Goal: Transaction & Acquisition: Subscribe to service/newsletter

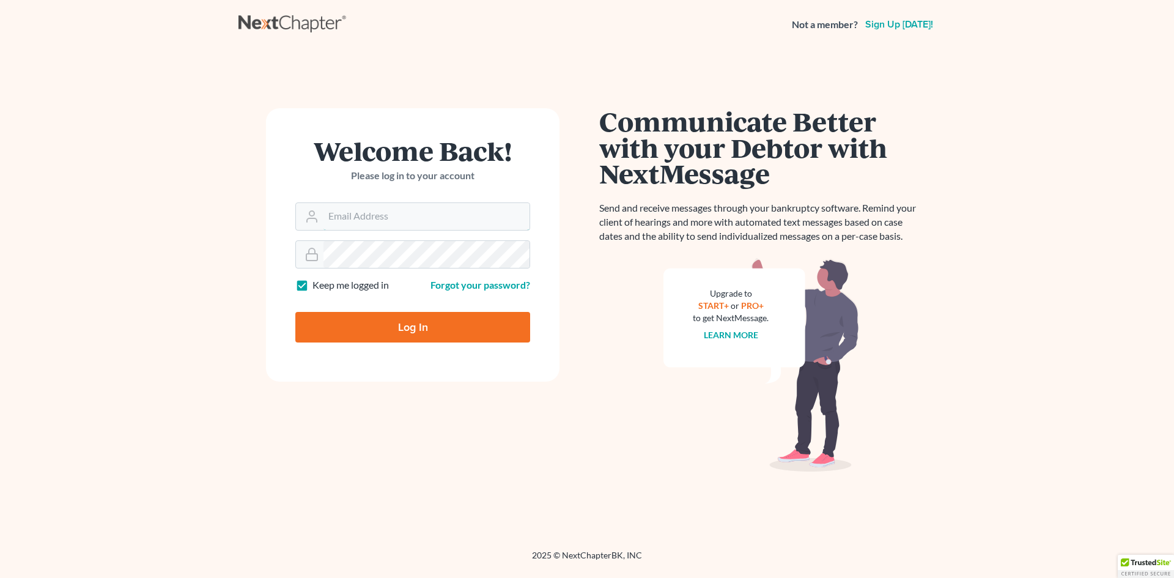
type input "barbaccilaw@gmail.com"
click at [376, 322] on input "Log In" at bounding box center [412, 327] width 235 height 31
type input "Thinking..."
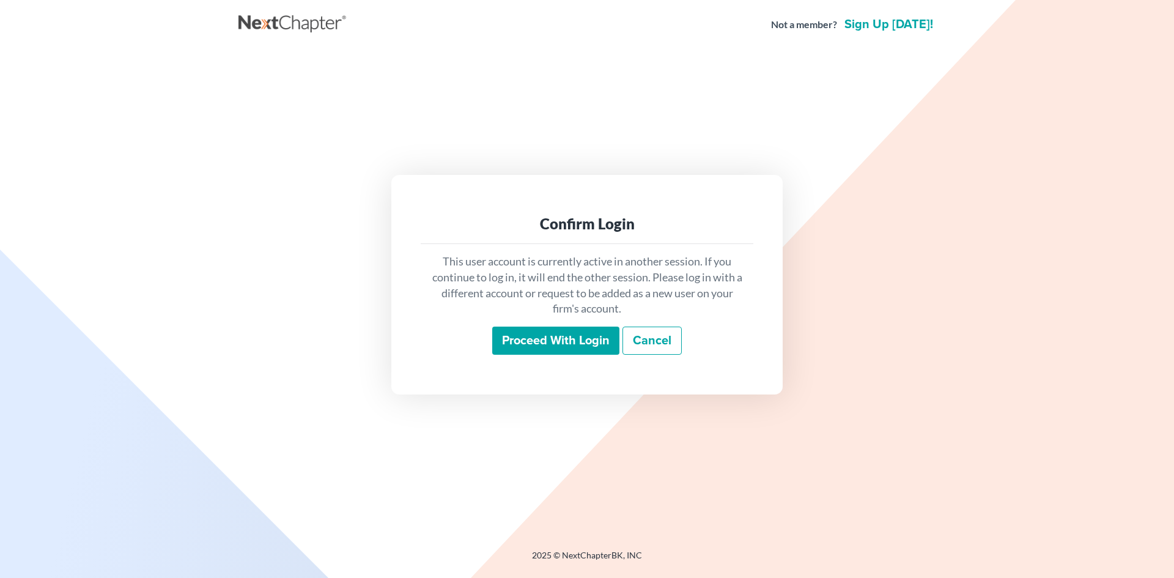
click at [590, 344] on input "Proceed with login" at bounding box center [555, 341] width 127 height 28
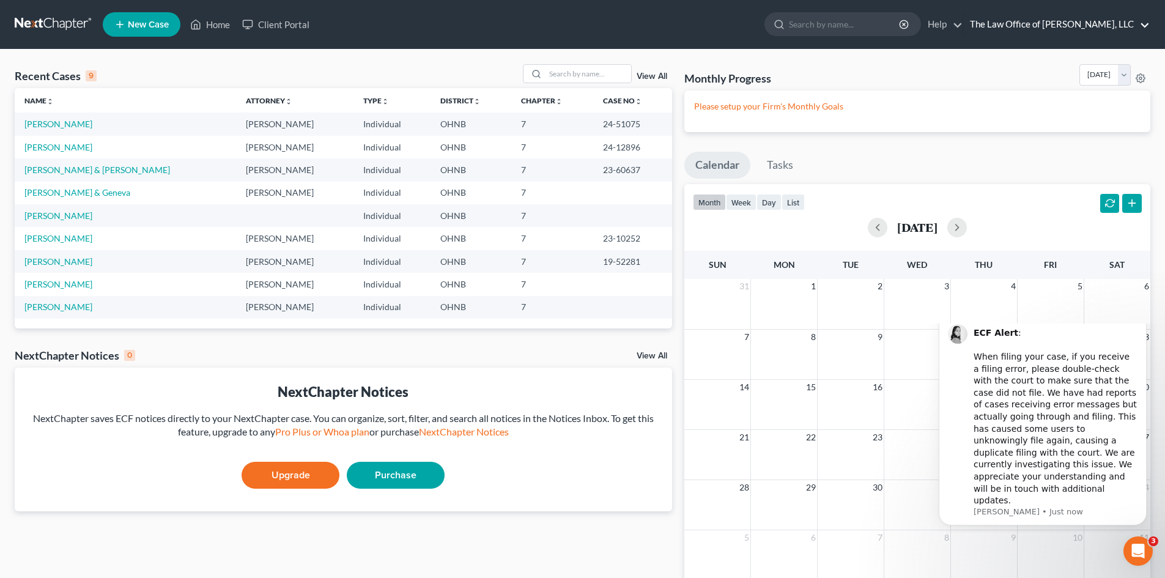
click at [1069, 20] on link "The Law Office of [PERSON_NAME], LLC" at bounding box center [1057, 24] width 186 height 22
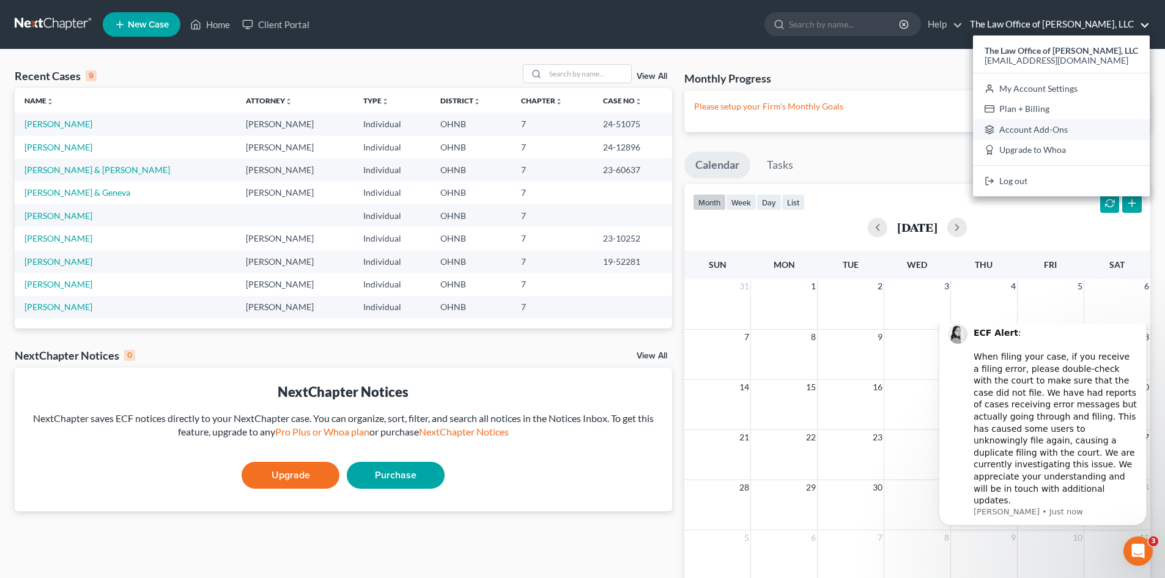
click at [1028, 133] on link "Account Add-Ons" at bounding box center [1061, 129] width 177 height 21
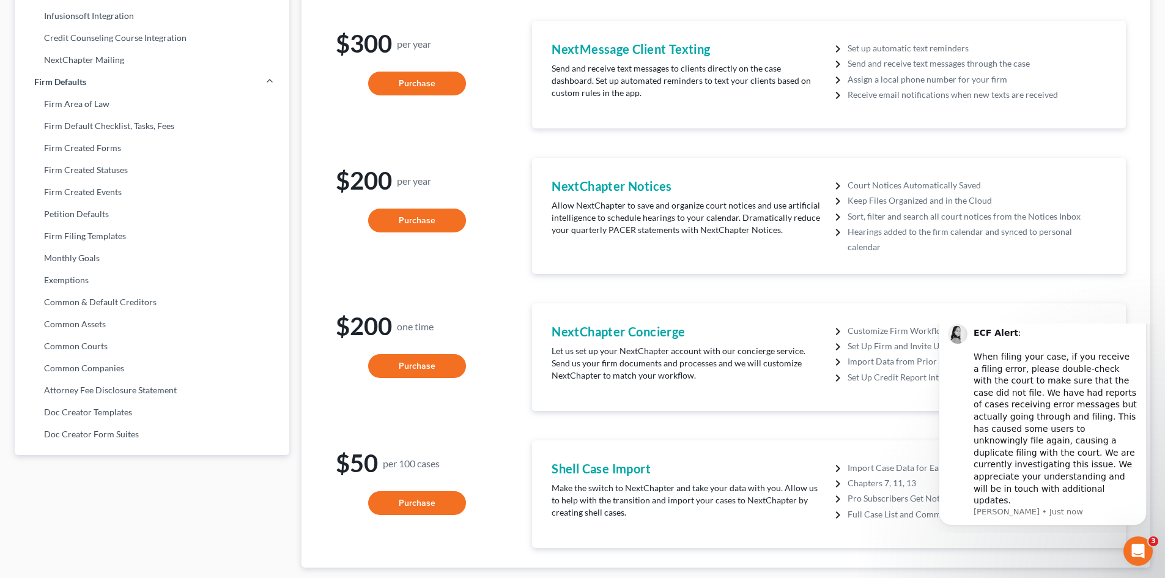
scroll to position [417, 0]
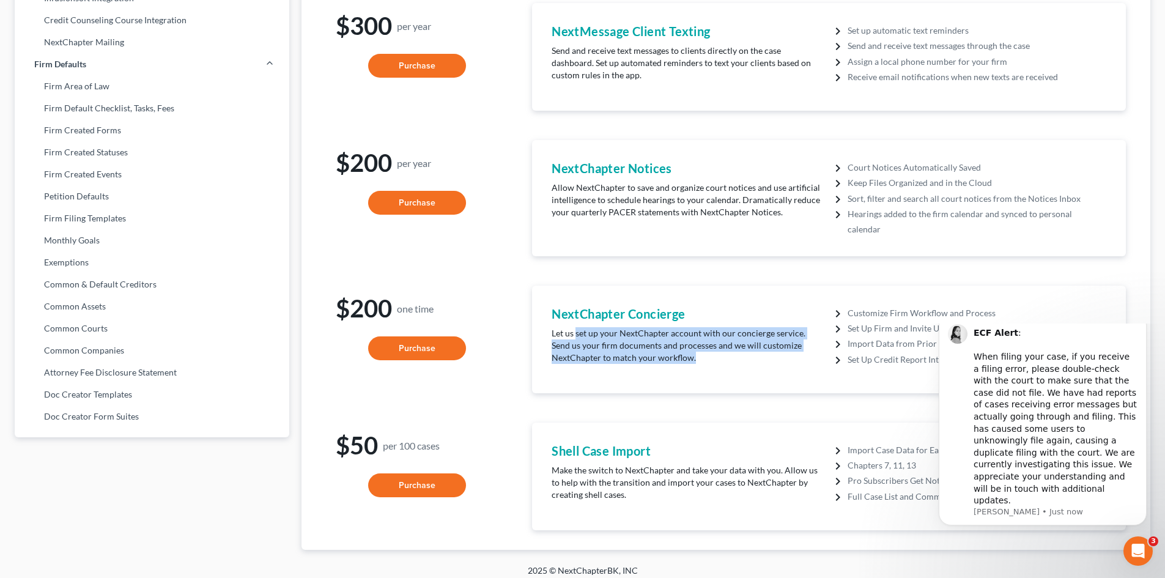
drag, startPoint x: 576, startPoint y: 330, endPoint x: 695, endPoint y: 349, distance: 120.2
click at [695, 349] on p "Let us set up your NextChapter account with our concierge service. Send us your…" at bounding box center [687, 345] width 271 height 37
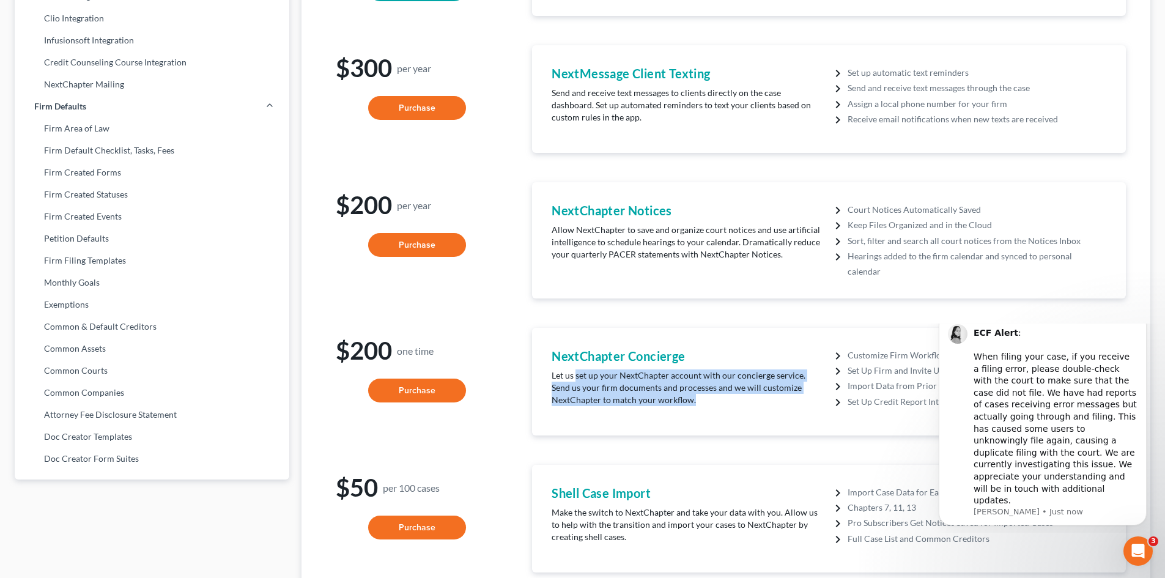
scroll to position [295, 0]
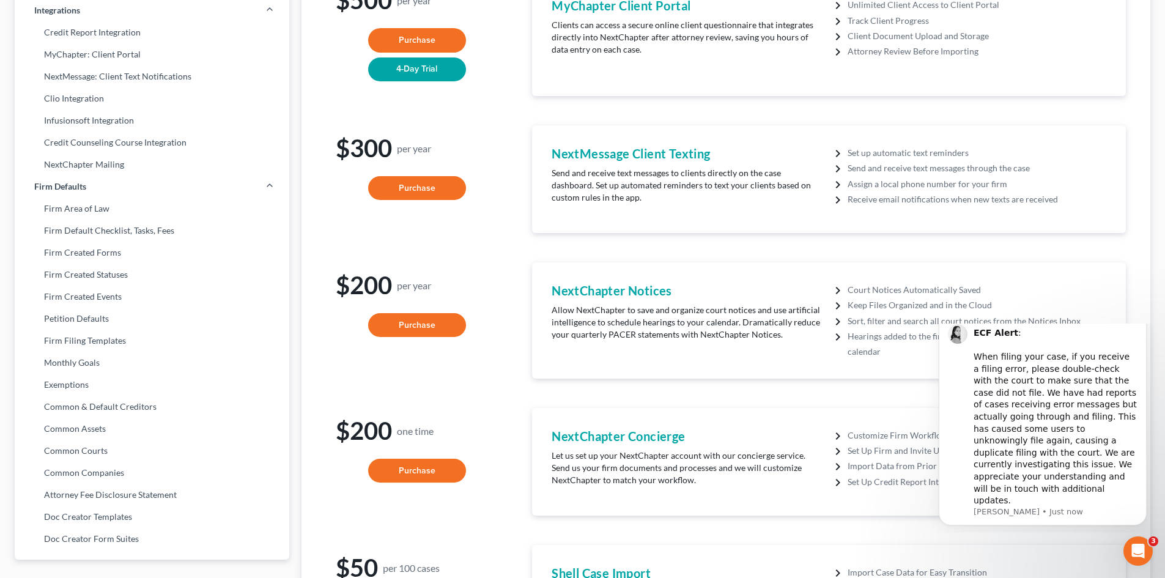
click at [622, 312] on p "Allow NextChapter to save and organize court notices and use artificial intelli…" at bounding box center [687, 322] width 271 height 37
click at [601, 309] on p "Allow NextChapter to save and organize court notices and use artificial intelli…" at bounding box center [687, 322] width 271 height 37
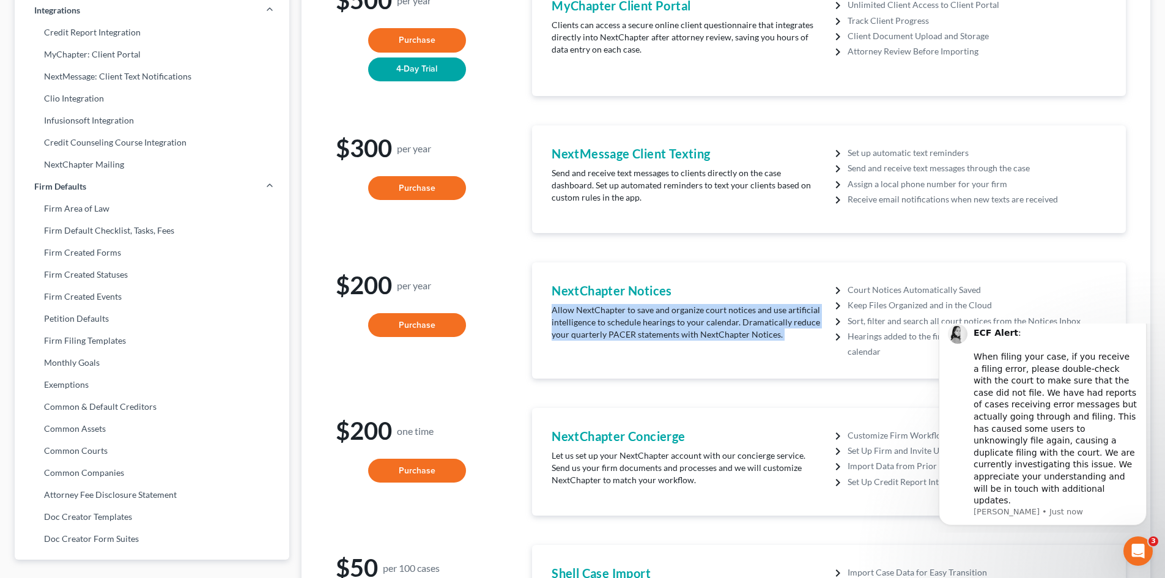
click at [601, 309] on p "Allow NextChapter to save and organize court notices and use artificial intelli…" at bounding box center [687, 322] width 271 height 37
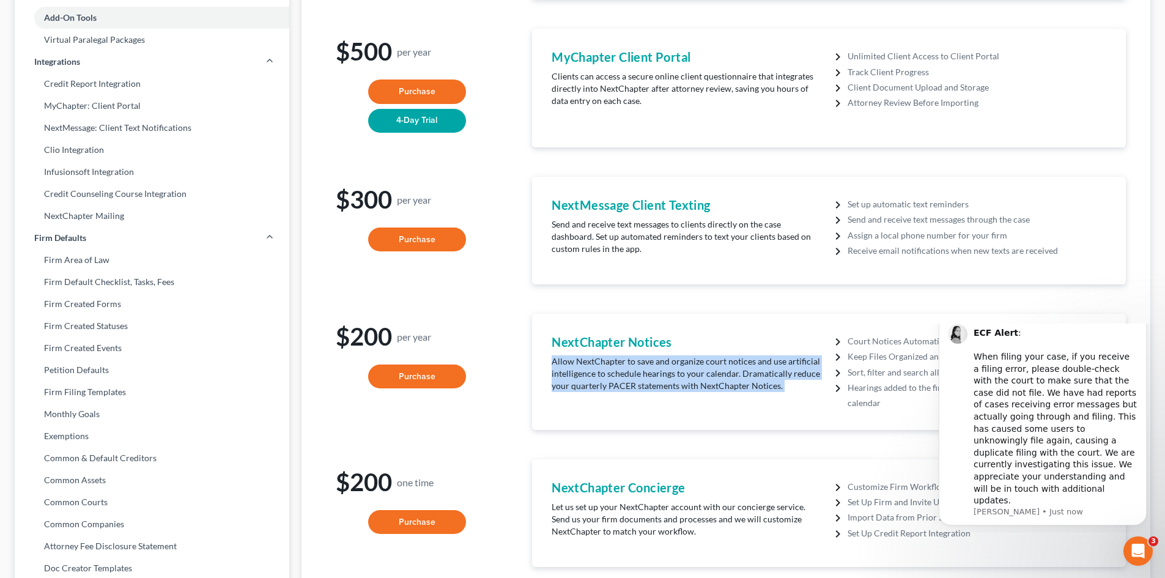
scroll to position [172, 0]
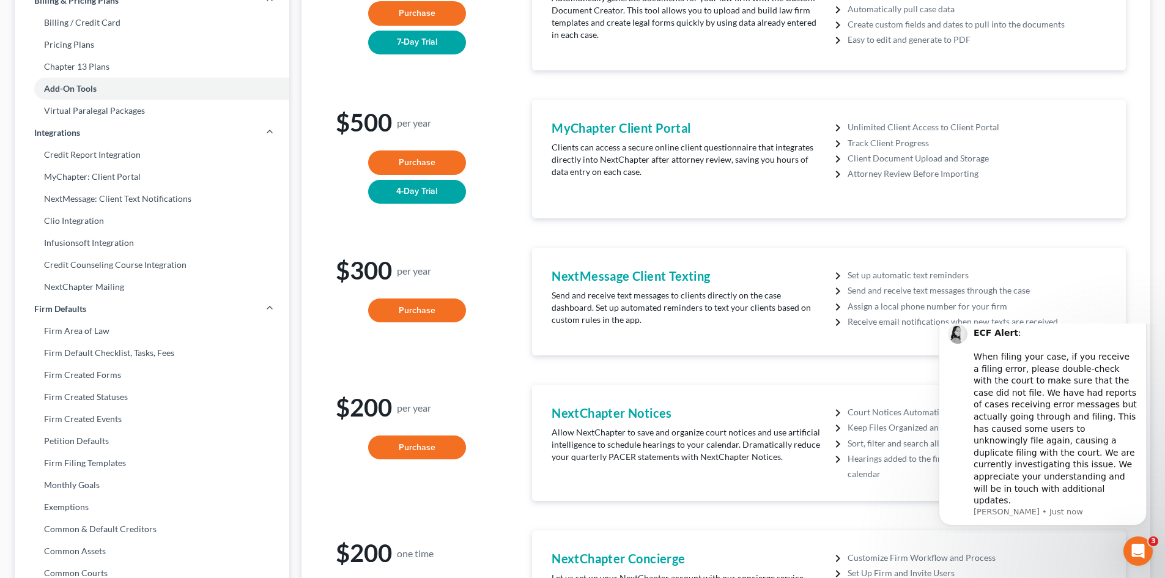
click at [607, 289] on div "NextMessage Client Texting Send and receive text messages to clients directly o…" at bounding box center [687, 301] width 283 height 69
click at [608, 295] on p "Send and receive text messages to clients directly on the case dashboard. Set u…" at bounding box center [687, 307] width 271 height 37
click at [626, 175] on p "Clients can access a secure online client questionnaire that integrates directl…" at bounding box center [687, 159] width 271 height 37
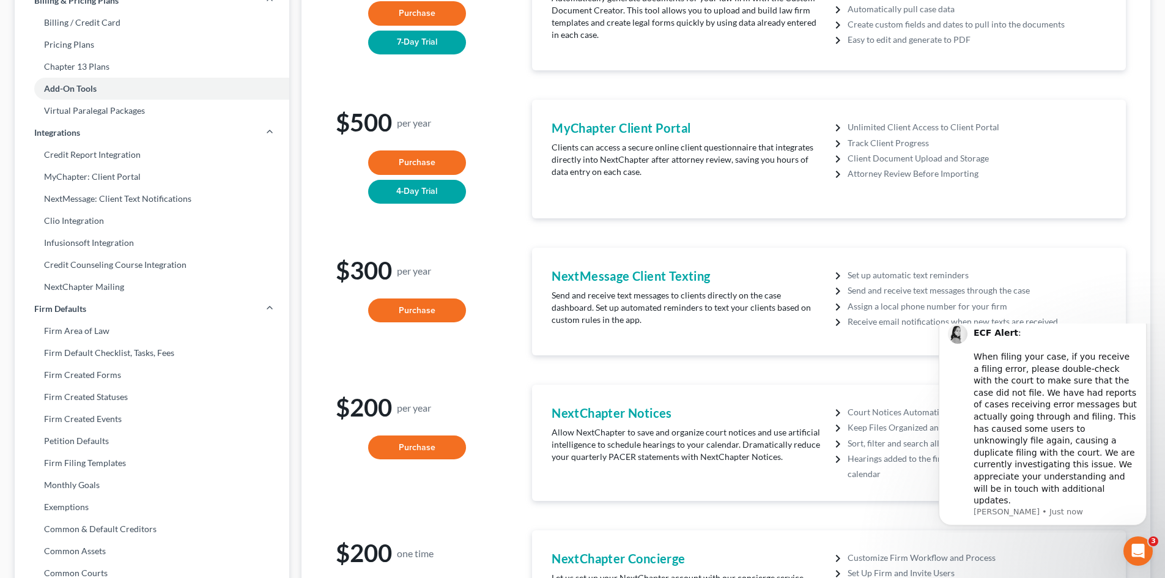
click at [626, 175] on p "Clients can access a secure online client questionnaire that integrates directl…" at bounding box center [687, 159] width 271 height 37
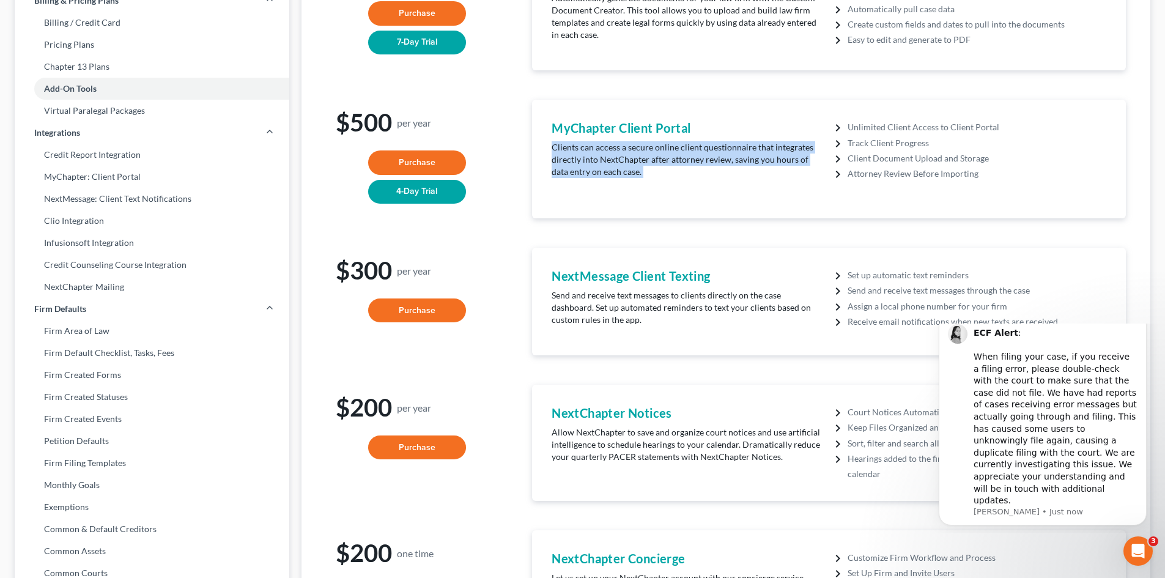
click at [626, 175] on p "Clients can access a secure online client questionnaire that integrates directl…" at bounding box center [687, 159] width 271 height 37
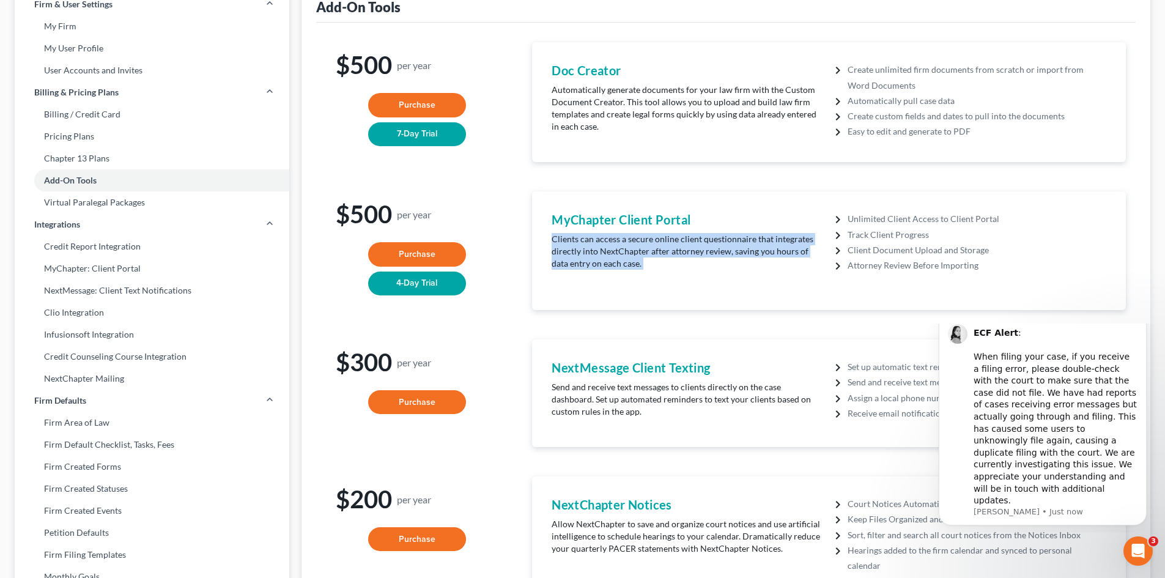
scroll to position [50, 0]
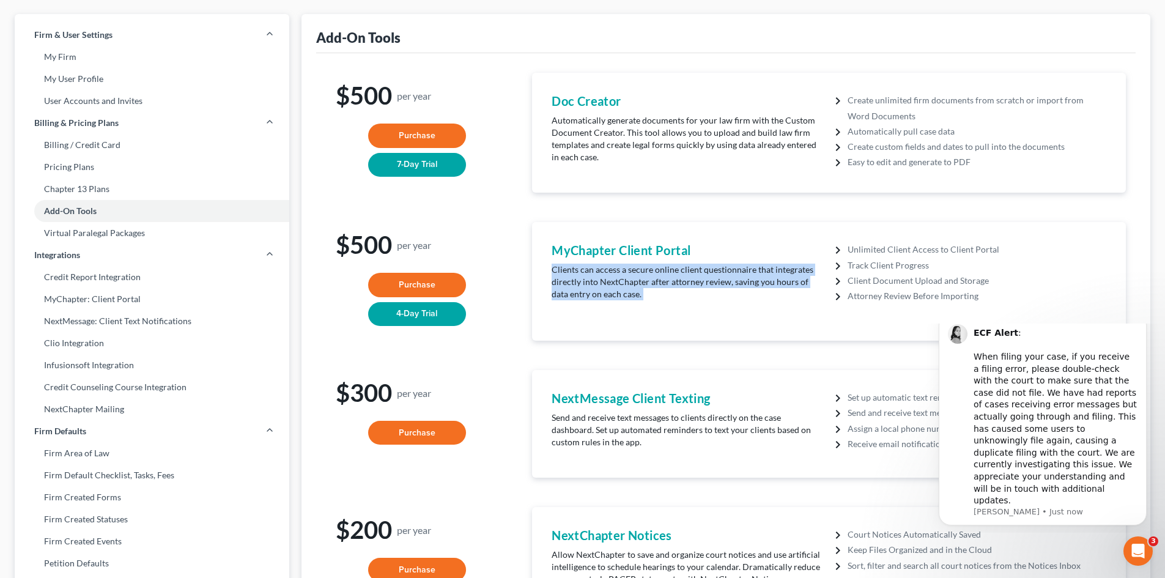
click at [607, 269] on p "Clients can access a secure online client questionnaire that integrates directl…" at bounding box center [687, 282] width 271 height 37
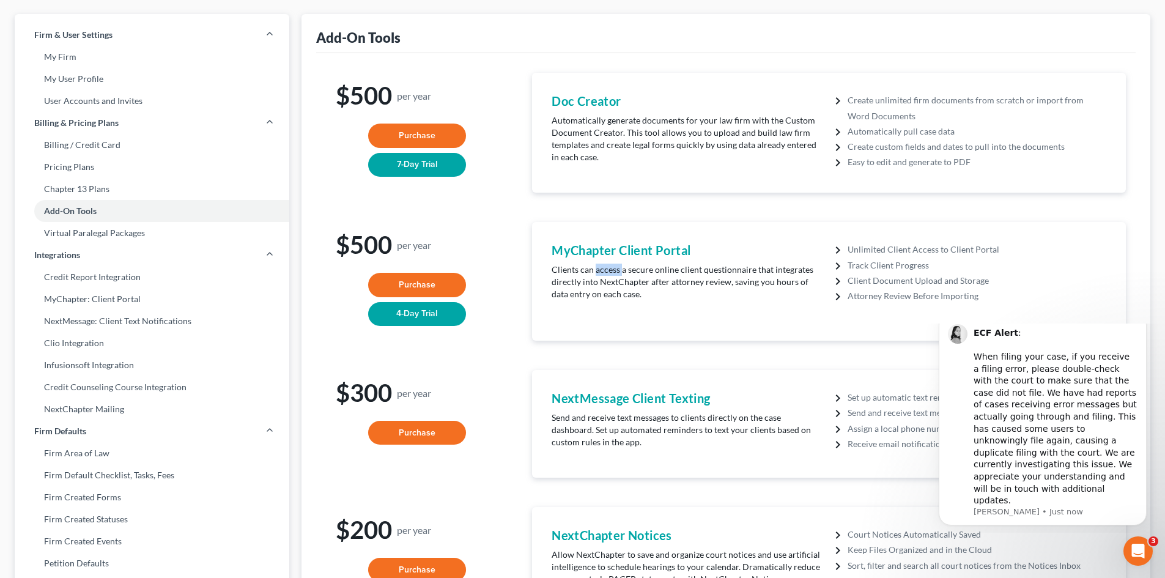
click at [607, 269] on p "Clients can access a secure online client questionnaire that integrates directl…" at bounding box center [687, 282] width 271 height 37
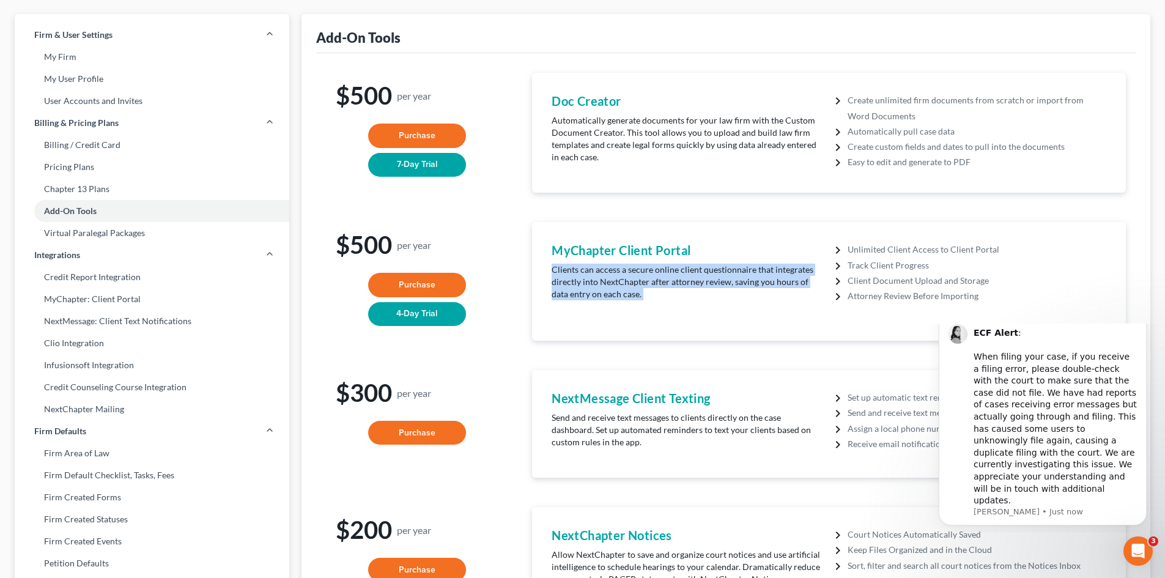
click at [607, 269] on p "Clients can access a secure online client questionnaire that integrates directl…" at bounding box center [687, 282] width 271 height 37
click at [848, 250] on li "Unlimited Client Access to Client Portal" at bounding box center [977, 249] width 259 height 15
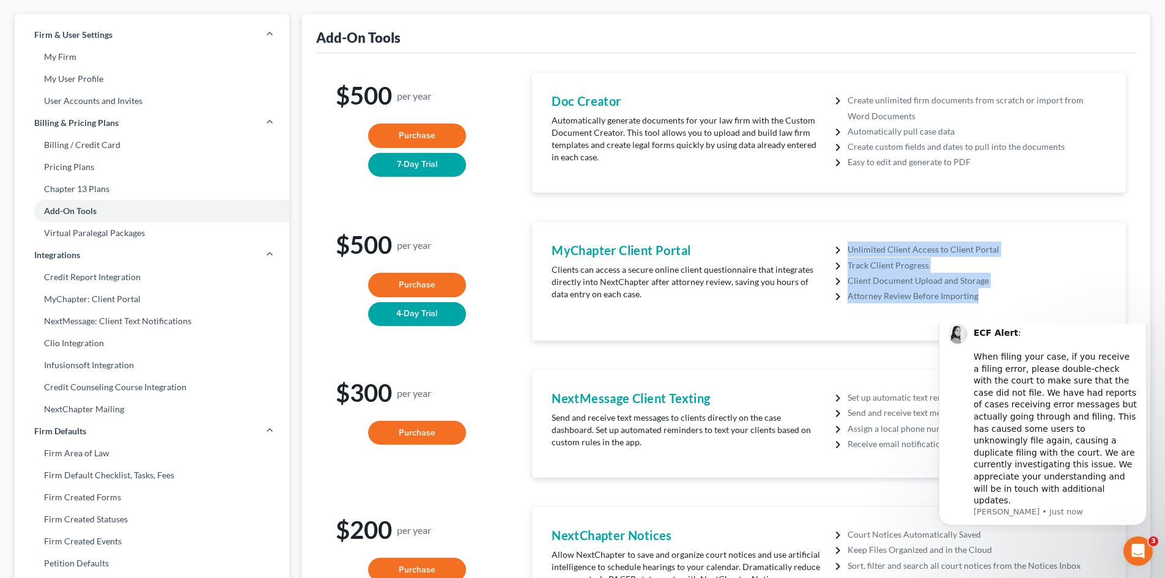
drag, startPoint x: 842, startPoint y: 247, endPoint x: 991, endPoint y: 301, distance: 158.9
click at [991, 301] on ul "Unlimited Client Access to Client Portal Track Client Progress Client Document …" at bounding box center [971, 273] width 271 height 62
click at [991, 301] on li "Attorney Review Before Importing" at bounding box center [977, 295] width 259 height 15
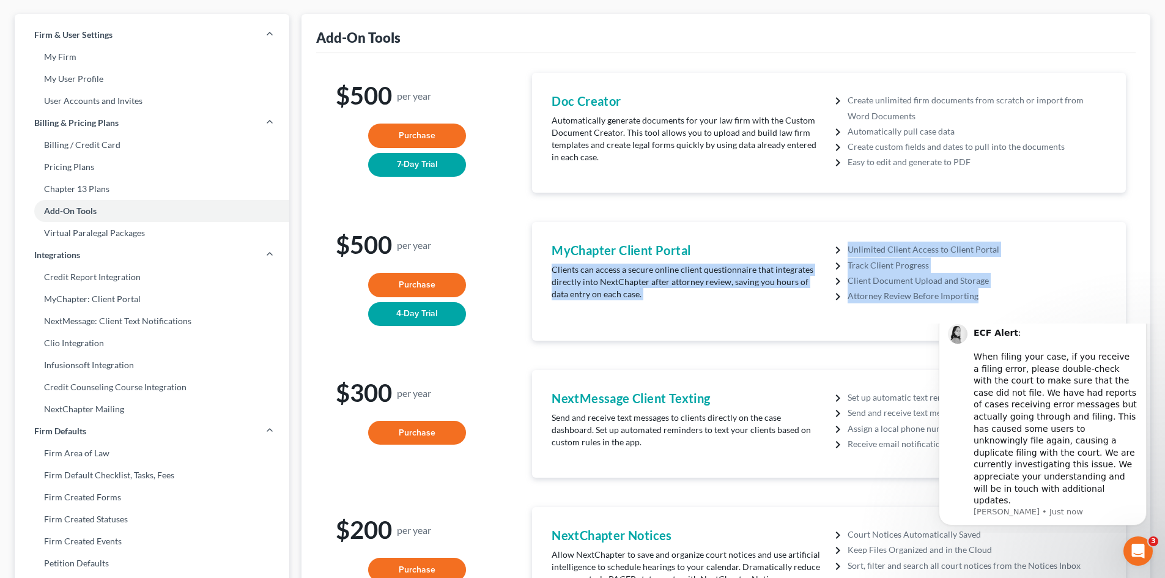
drag, startPoint x: 918, startPoint y: 295, endPoint x: 694, endPoint y: 245, distance: 229.4
click at [694, 245] on div "MyChapter Client Portal Clients can access a secure online client questionnaire…" at bounding box center [829, 276] width 567 height 69
click at [694, 245] on h4 "MyChapter Client Portal" at bounding box center [687, 250] width 271 height 17
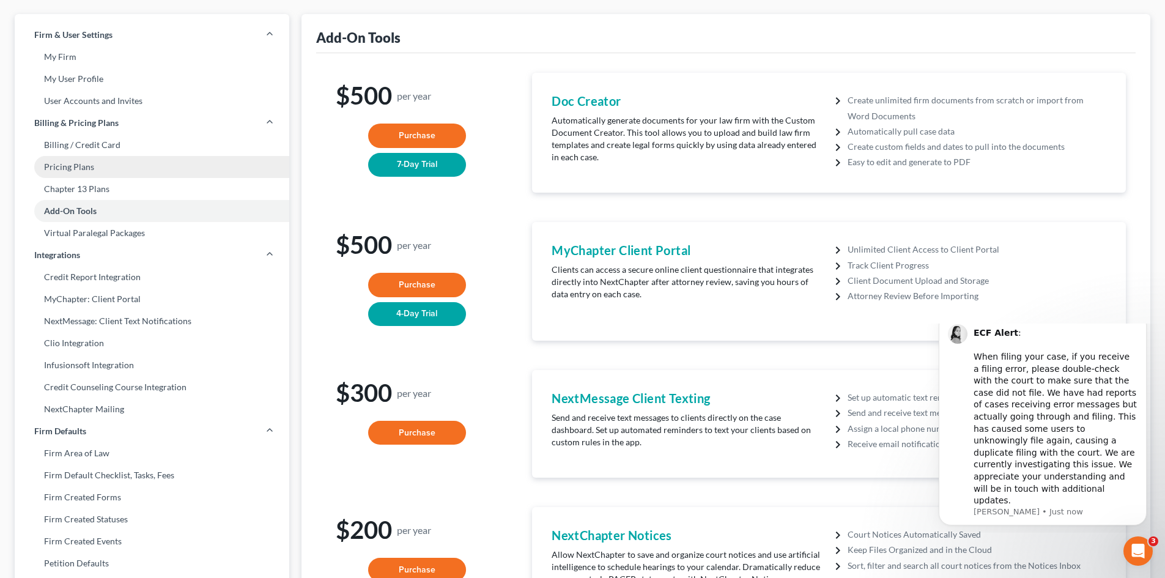
click at [88, 163] on link "Pricing Plans" at bounding box center [152, 167] width 275 height 22
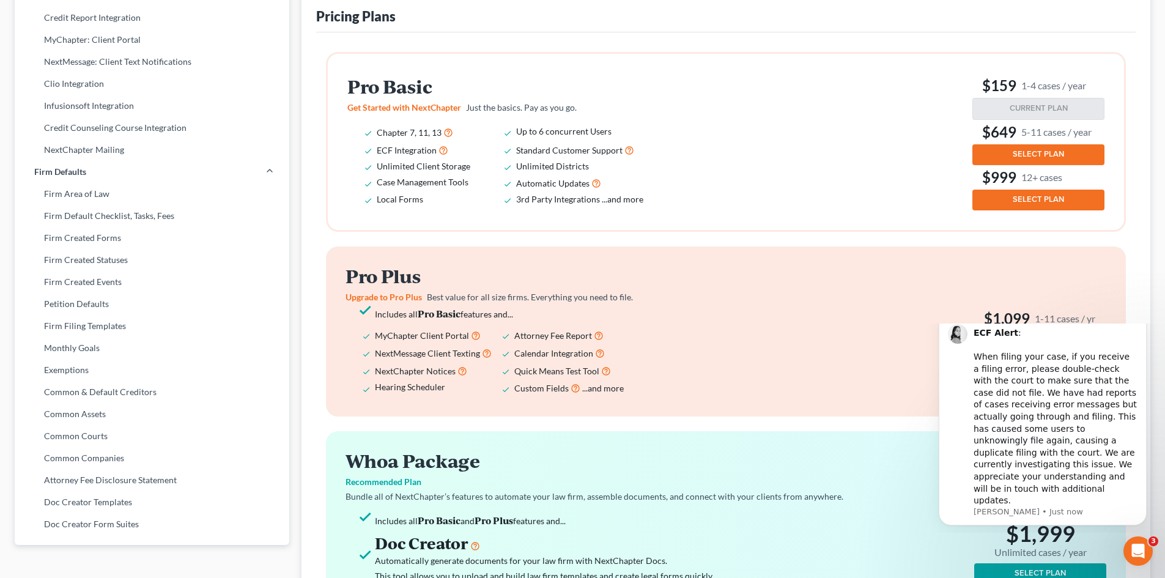
scroll to position [367, 0]
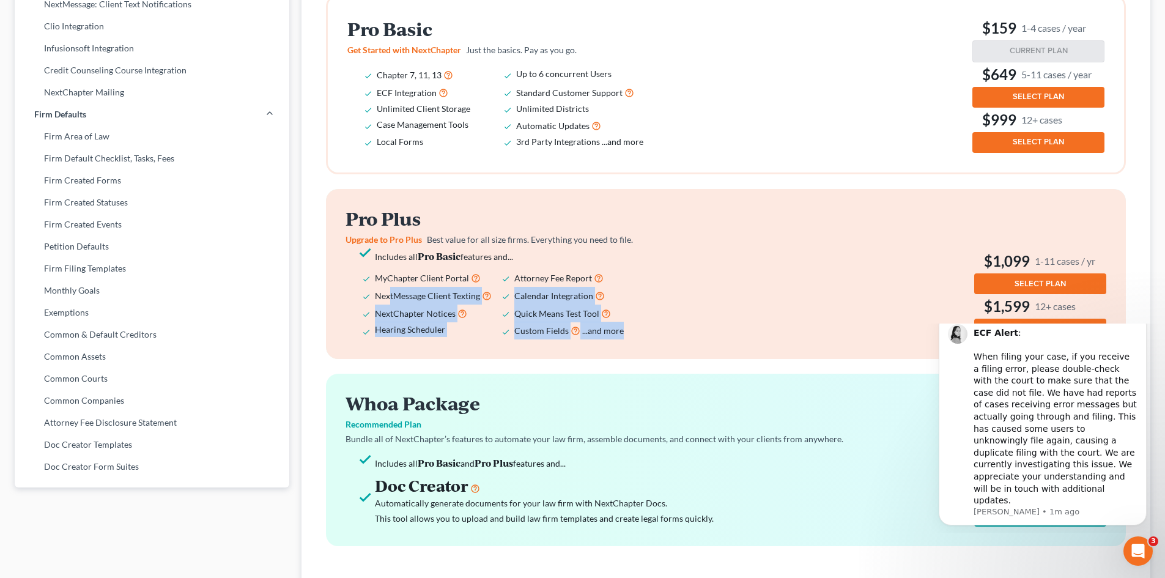
drag, startPoint x: 391, startPoint y: 297, endPoint x: 646, endPoint y: 335, distance: 257.3
click at [646, 335] on ul "Includes all Pro Basic features and... MyChapter Client Portal Attorney Fee Rep…" at bounding box center [502, 293] width 313 height 91
click at [646, 335] on li "Custom Fields ...and more" at bounding box center [583, 331] width 139 height 18
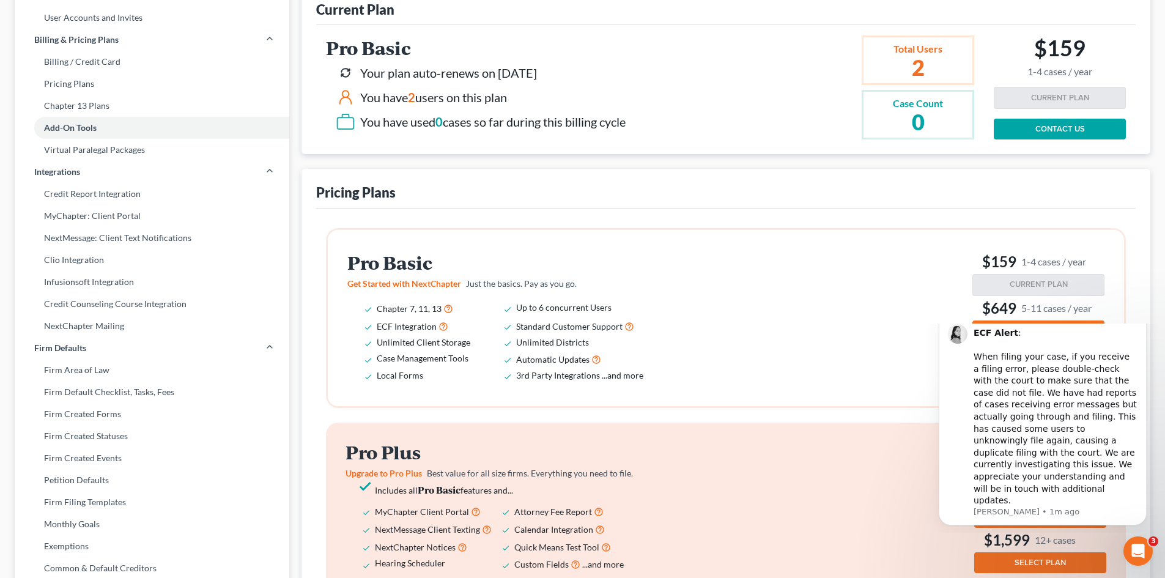
scroll to position [0, 0]
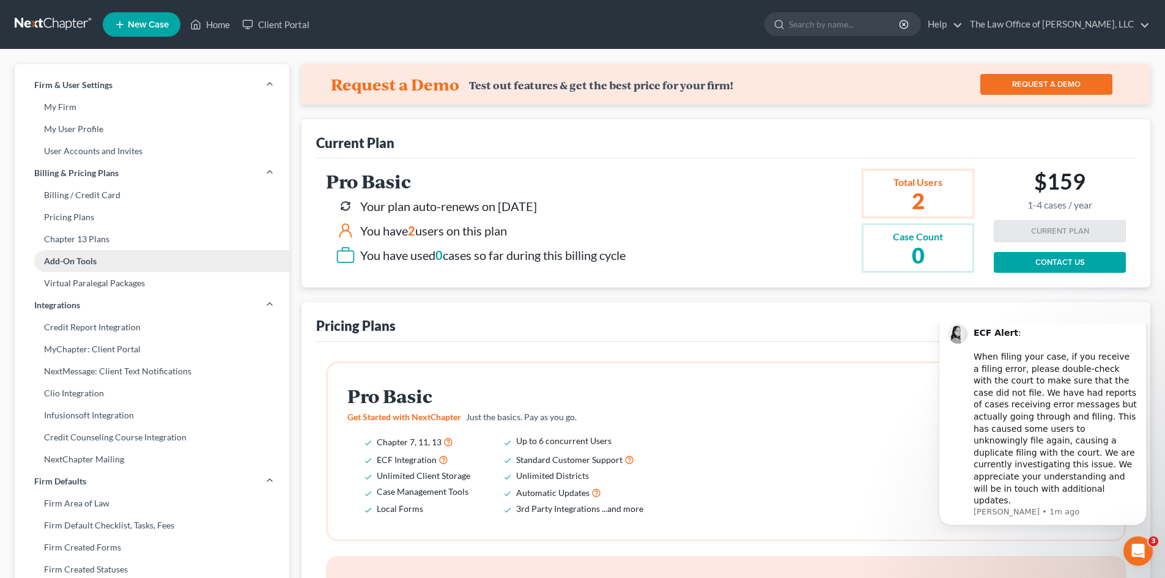
click at [95, 259] on link "Add-On Tools" at bounding box center [152, 261] width 275 height 22
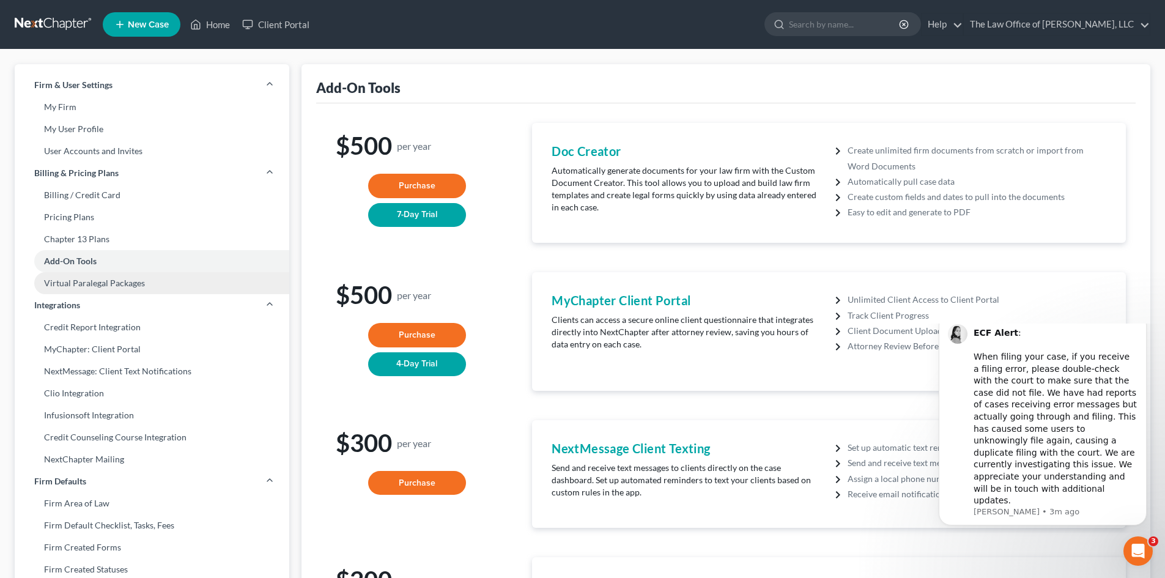
click at [116, 284] on link "Virtual Paralegal Packages" at bounding box center [152, 283] width 275 height 22
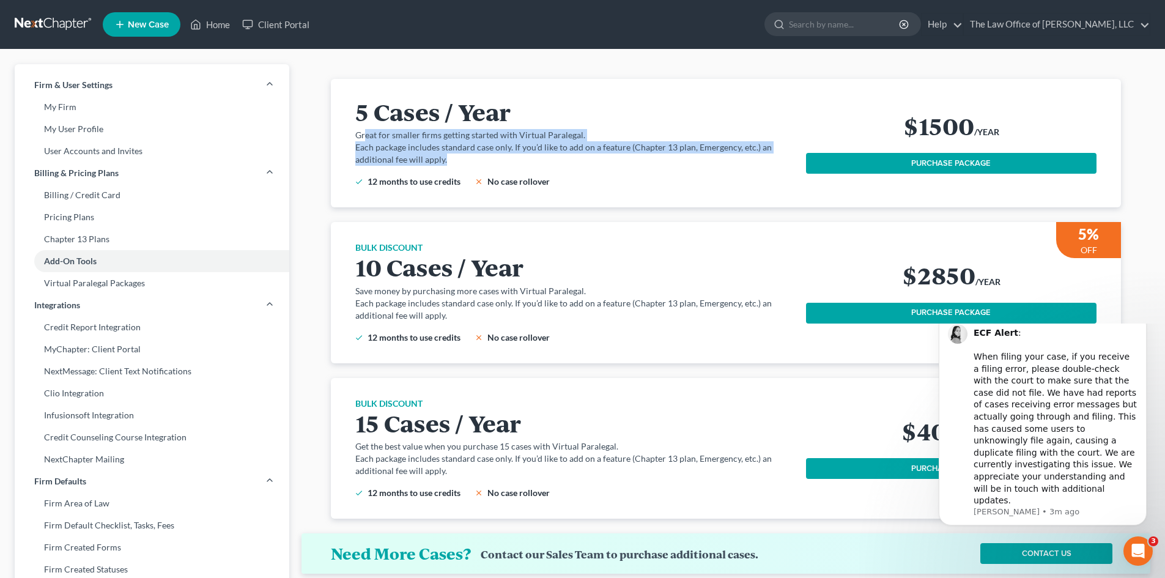
drag, startPoint x: 366, startPoint y: 137, endPoint x: 500, endPoint y: 160, distance: 136.6
click at [500, 160] on div "5 Cases / Year Great for smaller firms getting started with Virtual Paralegal. …" at bounding box center [580, 142] width 451 height 89
click at [134, 290] on link "Virtual Paralegal Packages" at bounding box center [152, 283] width 275 height 22
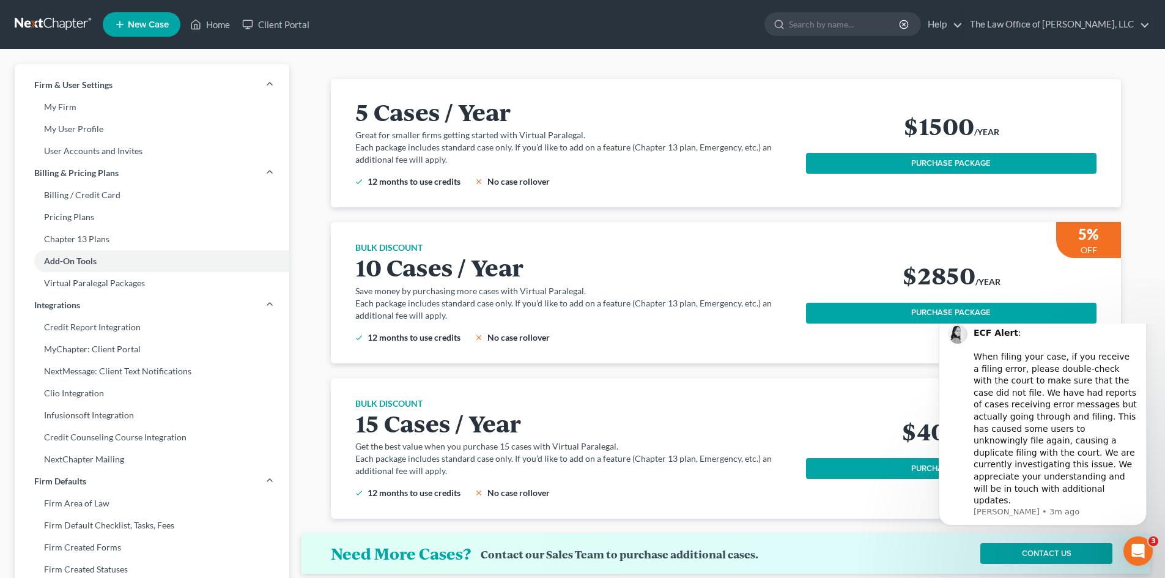
click at [458, 172] on div "5 Cases / Year Great for smaller firms getting started with Virtual Paralegal. …" at bounding box center [580, 142] width 451 height 89
click at [1147, 325] on button "Dismiss notification" at bounding box center [1143, 317] width 16 height 16
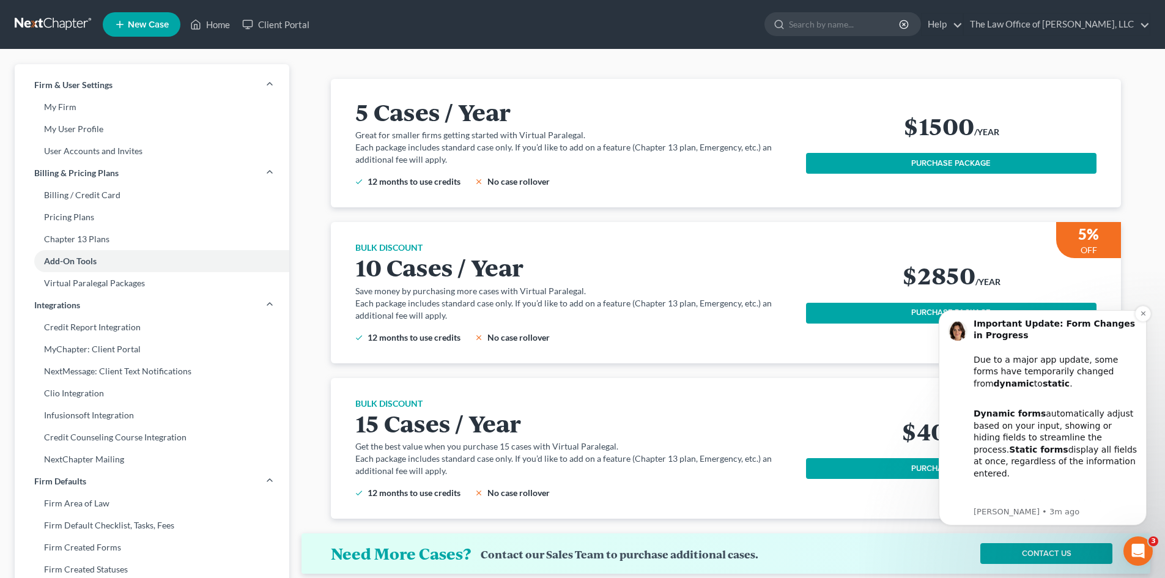
click at [1138, 321] on div "Important Update: Form Changes in Progress Due to a major app update, some form…" at bounding box center [1043, 417] width 208 height 215
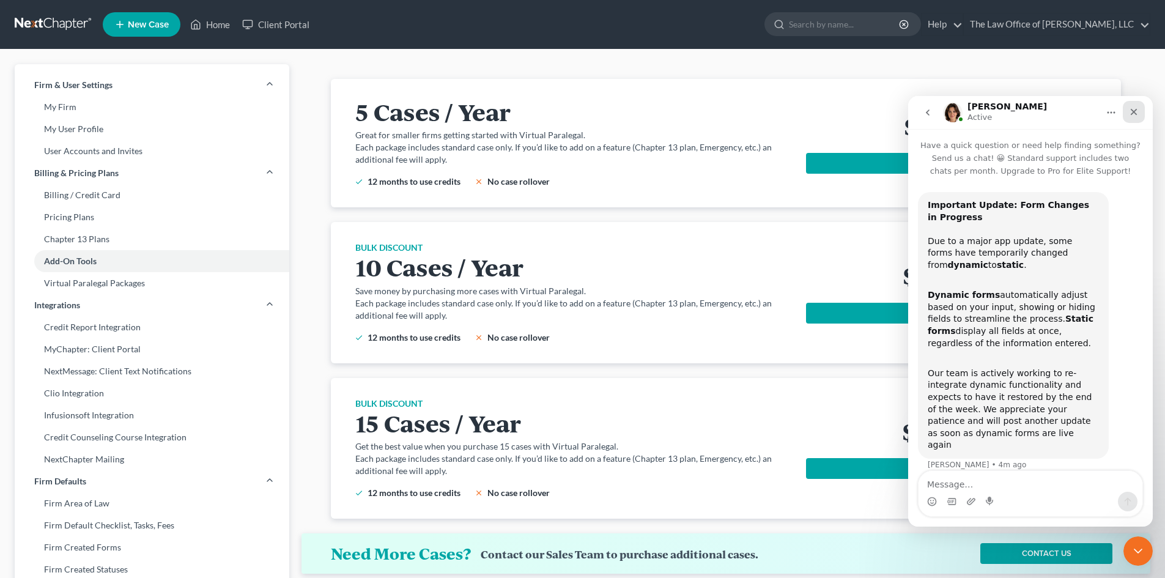
click at [1137, 113] on icon "Close" at bounding box center [1134, 112] width 10 height 10
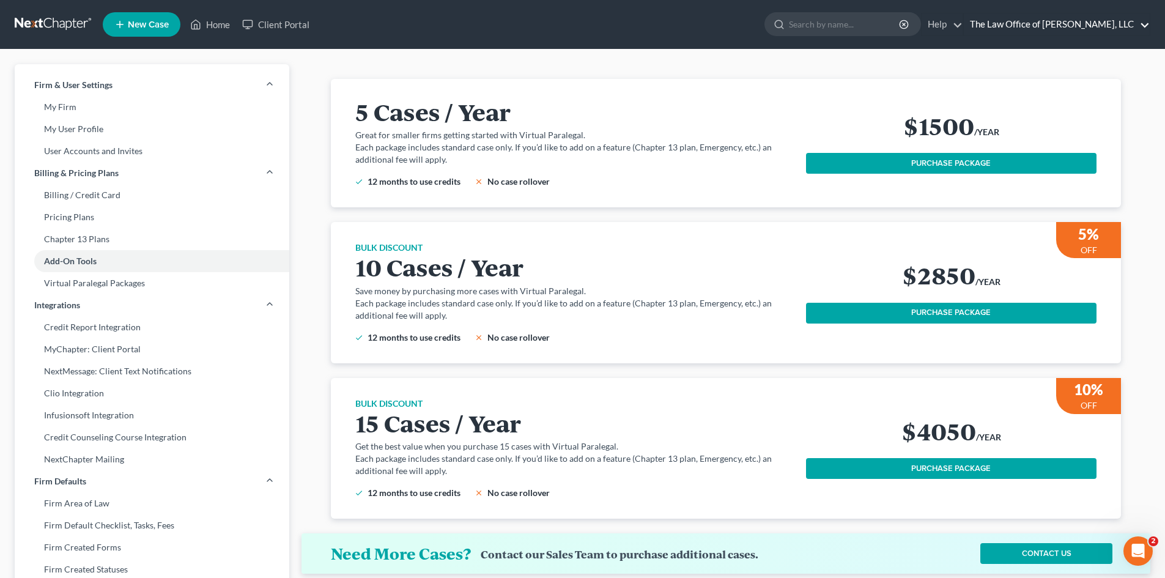
click at [1025, 26] on link "The Law Office of [PERSON_NAME], LLC" at bounding box center [1057, 24] width 186 height 22
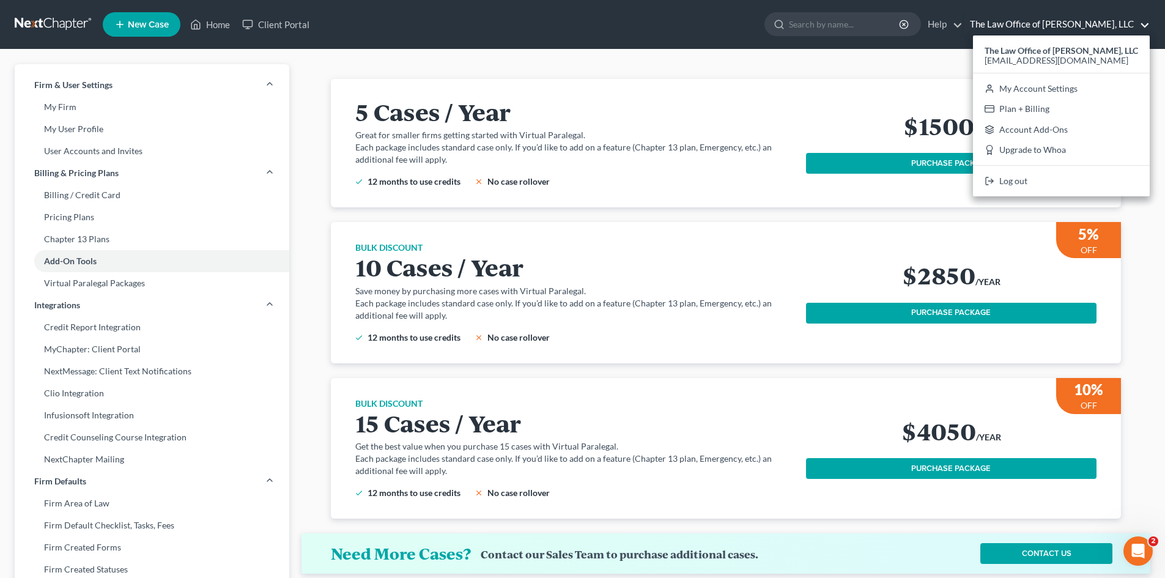
click at [478, 224] on div "BULK DISCOUNT 10 Cases / Year Save money by purchasing more cases with Virtual …" at bounding box center [726, 292] width 761 height 141
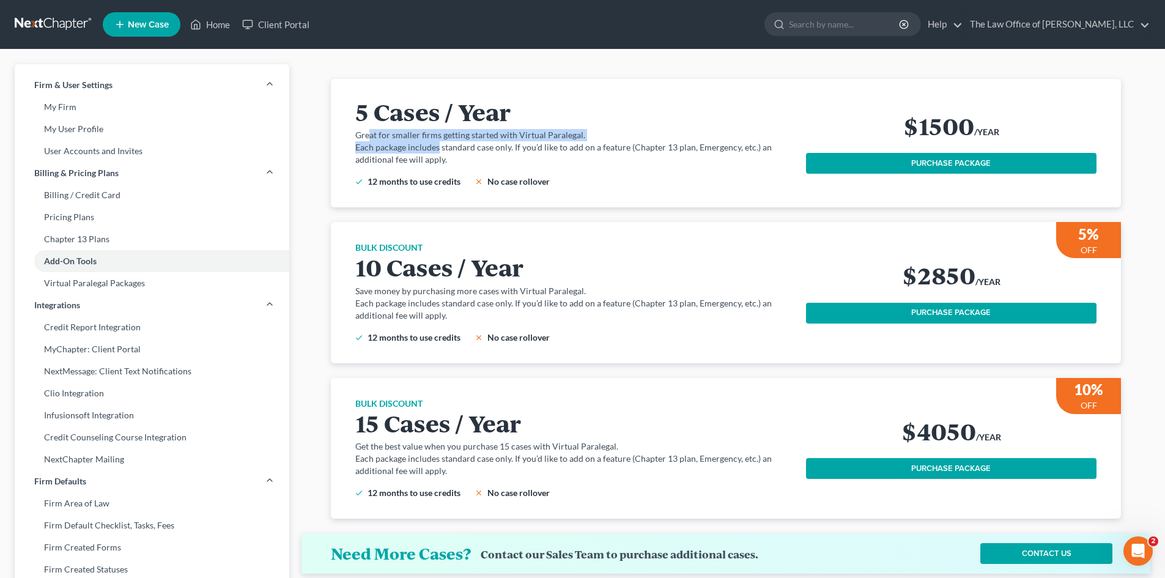
drag, startPoint x: 371, startPoint y: 133, endPoint x: 437, endPoint y: 150, distance: 67.7
click at [437, 150] on div "5 Cases / Year Great for smaller firms getting started with Virtual Paralegal. …" at bounding box center [580, 142] width 451 height 89
click at [437, 150] on p "Each package includes standard case only. If you’d like to add on a feature (Ch…" at bounding box center [573, 153] width 436 height 24
click at [436, 154] on p "Each package includes standard case only. If you’d like to add on a feature (Ch…" at bounding box center [573, 153] width 436 height 24
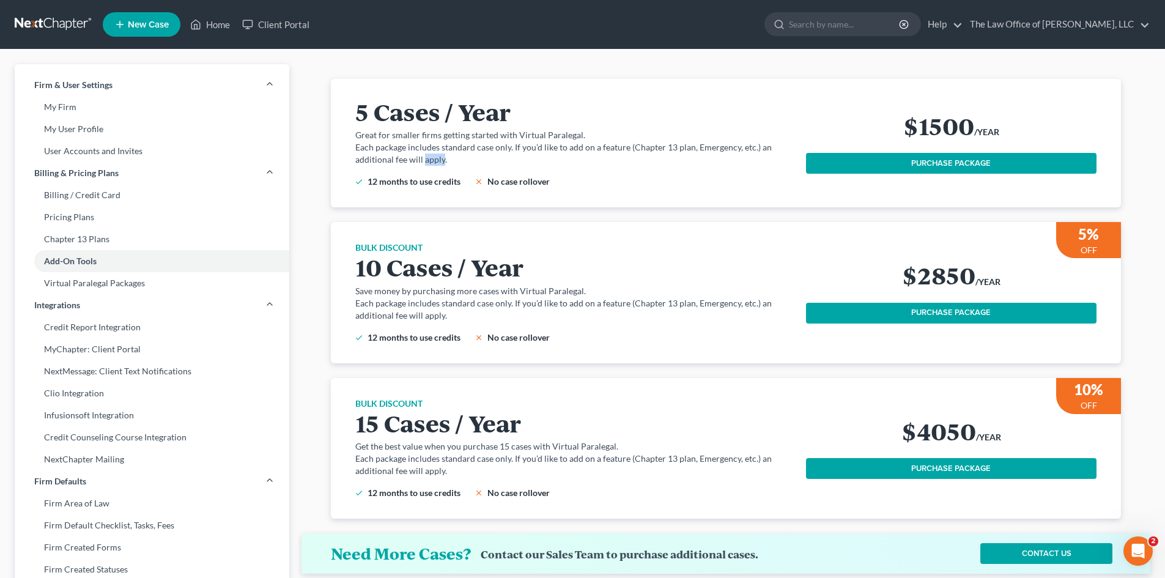
click at [436, 154] on p "Each package includes standard case only. If you’d like to add on a feature (Ch…" at bounding box center [573, 153] width 436 height 24
click at [440, 159] on p "Each package includes standard case only. If you’d like to add on a feature (Ch…" at bounding box center [573, 153] width 436 height 24
click at [401, 144] on p "Each package includes standard case only. If you’d like to add on a feature (Ch…" at bounding box center [573, 153] width 436 height 24
drag, startPoint x: 366, startPoint y: 155, endPoint x: 439, endPoint y: 147, distance: 73.2
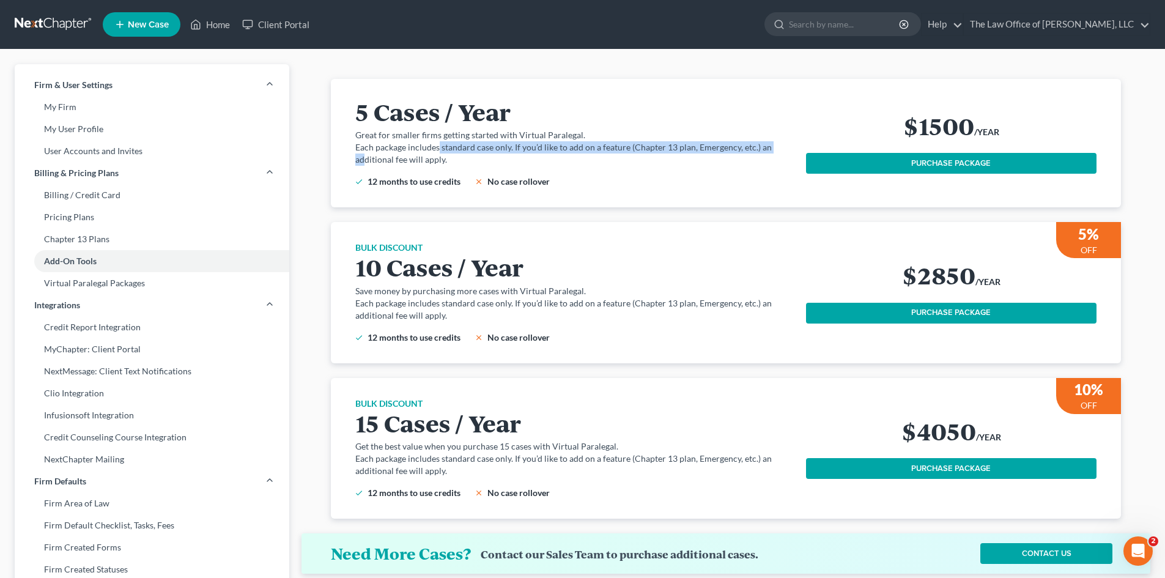
click at [439, 147] on p "Each package includes standard case only. If you’d like to add on a feature (Ch…" at bounding box center [573, 153] width 436 height 24
click at [449, 136] on p "Great for smaller firms getting started with Virtual Paralegal." at bounding box center [573, 135] width 436 height 12
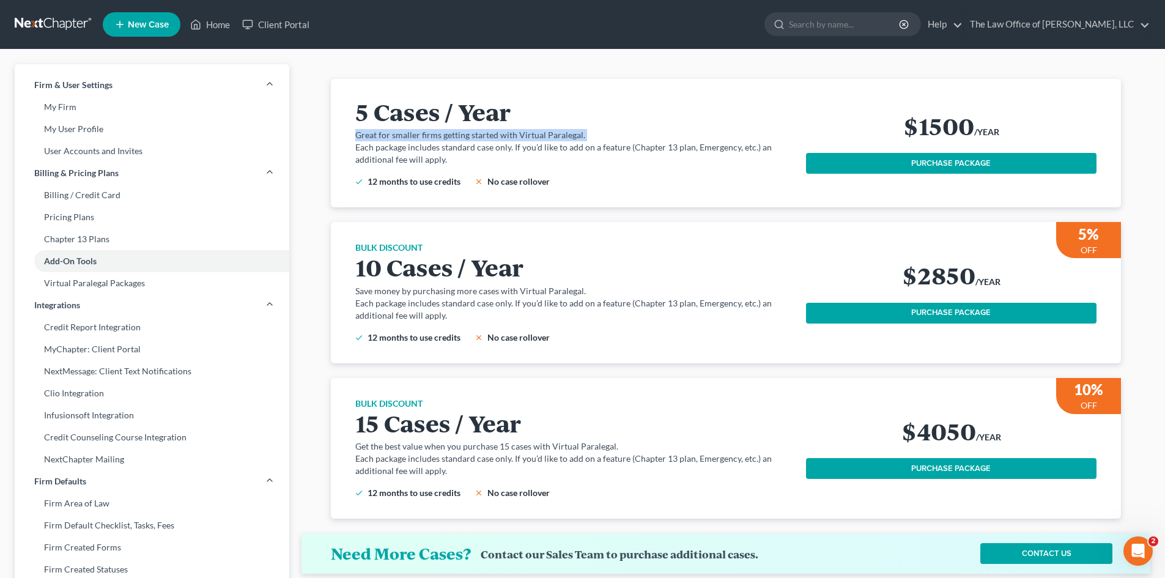
click at [449, 136] on p "Great for smaller firms getting started with Virtual Paralegal." at bounding box center [573, 135] width 436 height 12
click at [434, 149] on p "Each package includes standard case only. If you’d like to add on a feature (Ch…" at bounding box center [573, 153] width 436 height 24
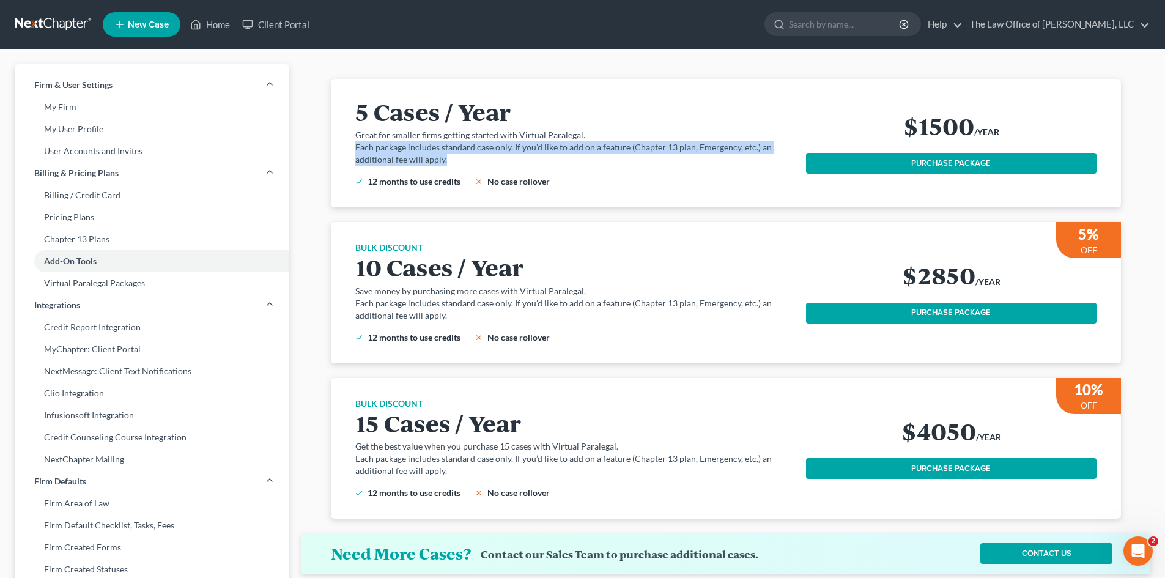
click at [434, 149] on p "Each package includes standard case only. If you’d like to add on a feature (Ch…" at bounding box center [573, 153] width 436 height 24
click at [84, 256] on link "Add-On Tools" at bounding box center [152, 261] width 275 height 22
